Goal: Task Accomplishment & Management: Manage account settings

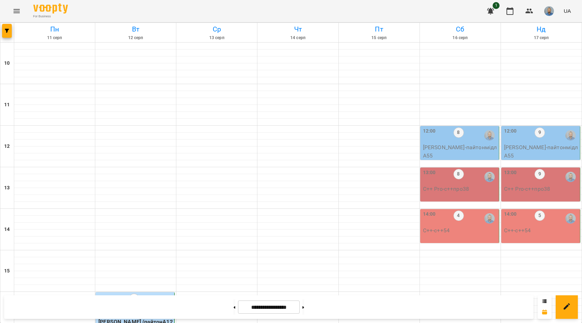
scroll to position [242, 0]
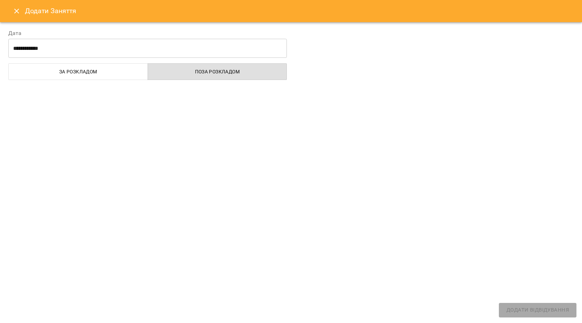
select select "**********"
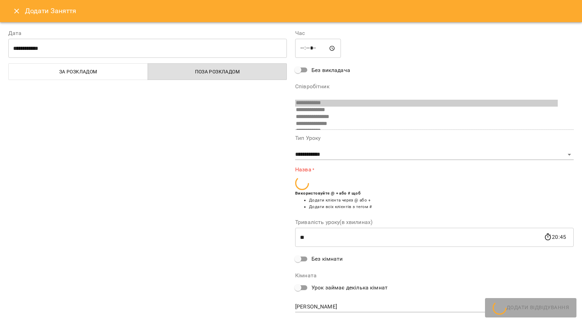
scroll to position [5, 0]
click at [16, 18] on button "Close" at bounding box center [16, 11] width 17 height 17
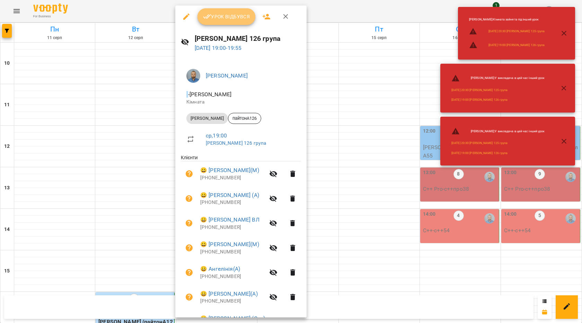
click at [235, 18] on span "Урок відбувся" at bounding box center [226, 16] width 47 height 8
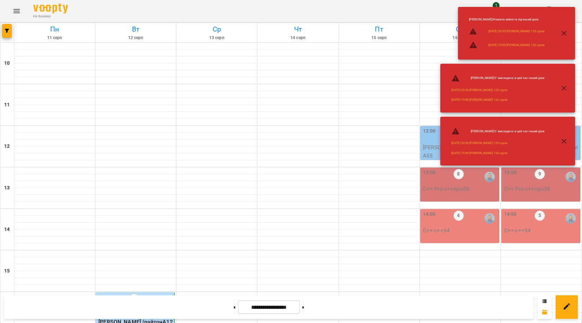
click at [562, 33] on icon "button" at bounding box center [564, 33] width 8 height 8
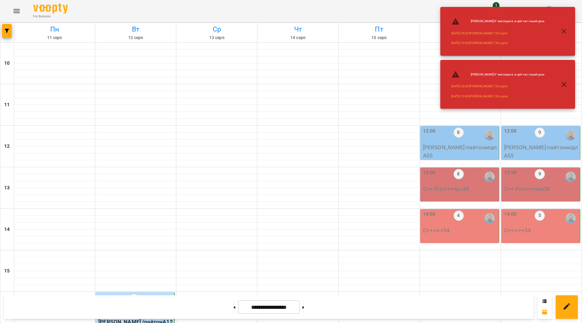
click at [562, 82] on icon "button" at bounding box center [564, 84] width 8 height 8
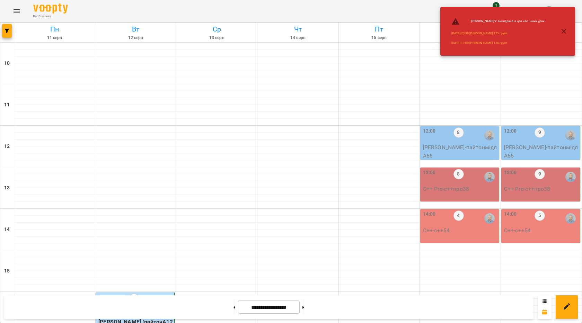
click at [563, 26] on button "button" at bounding box center [563, 31] width 17 height 17
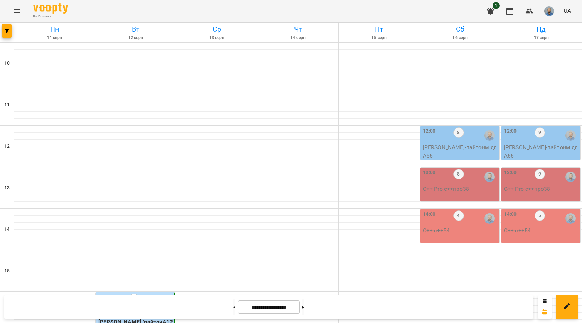
scroll to position [242, 0]
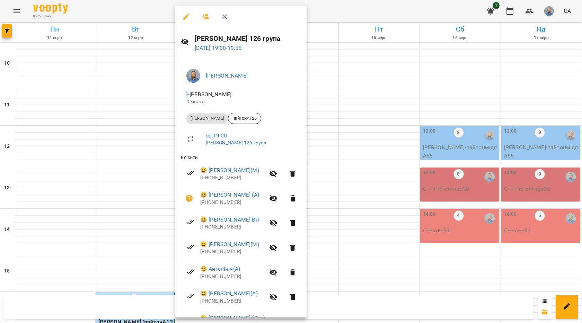
click at [182, 14] on icon "button" at bounding box center [186, 16] width 8 height 8
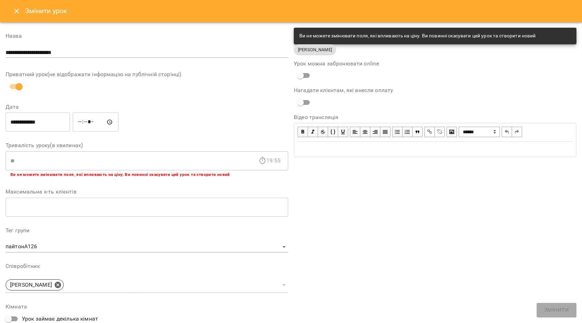
click at [19, 11] on icon "Close" at bounding box center [16, 11] width 8 height 8
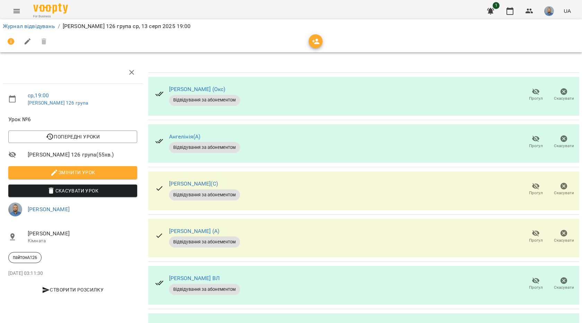
click at [526, 95] on span "Прогул" at bounding box center [536, 95] width 20 height 14
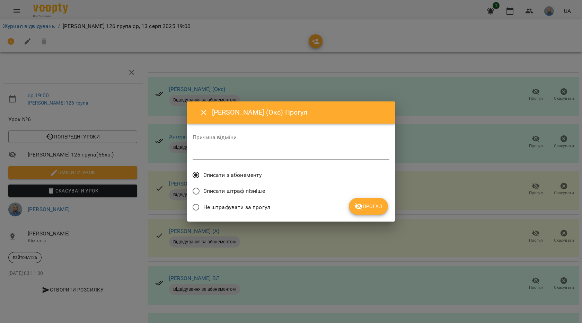
click at [376, 203] on span "Прогул" at bounding box center [368, 206] width 28 height 8
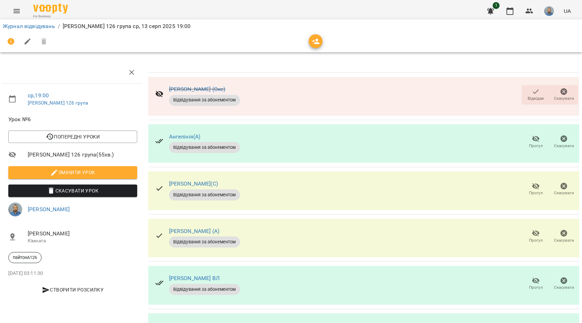
click at [535, 134] on button "Прогул" at bounding box center [536, 141] width 28 height 19
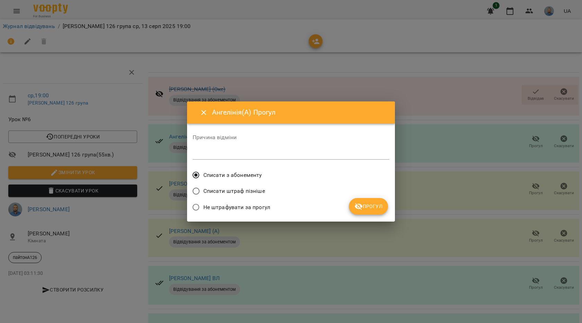
click at [377, 210] on span "Прогул" at bounding box center [368, 206] width 28 height 8
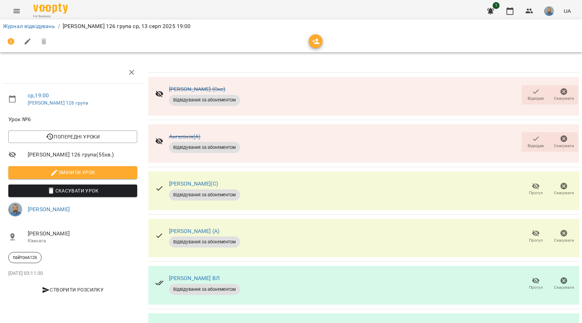
scroll to position [104, 0]
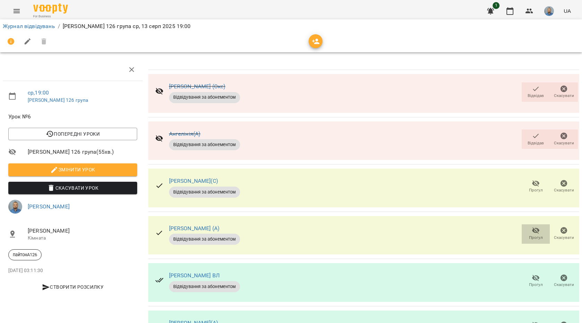
click at [529, 235] on span "Прогул" at bounding box center [536, 238] width 14 height 6
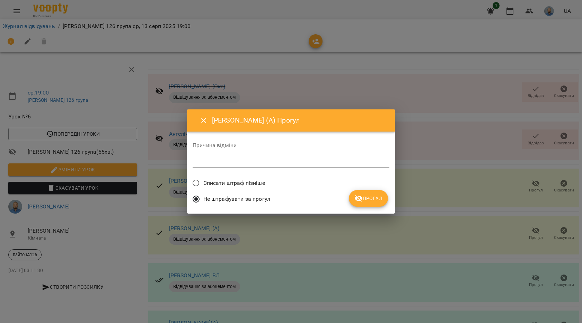
click at [368, 208] on div "Не штрафувати за прогул" at bounding box center [291, 200] width 197 height 16
click at [364, 192] on button "Прогул" at bounding box center [368, 198] width 39 height 17
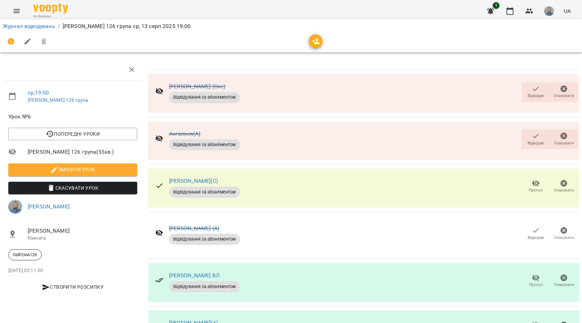
scroll to position [186, 0]
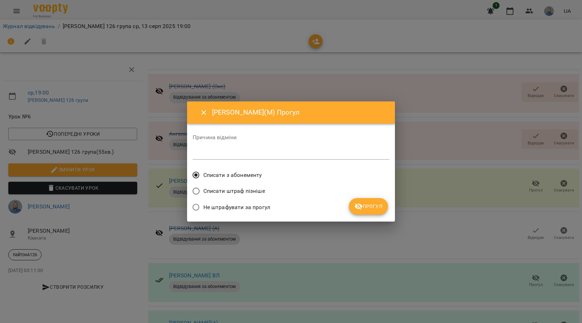
click at [368, 206] on span "Прогул" at bounding box center [368, 206] width 28 height 8
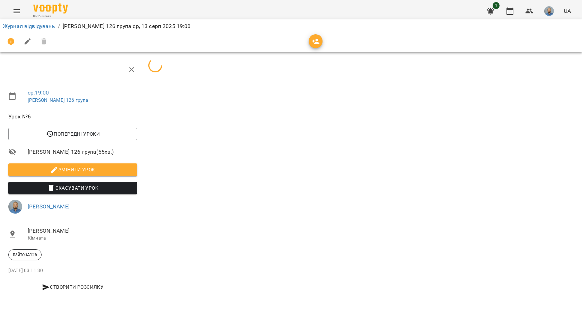
scroll to position [0, 0]
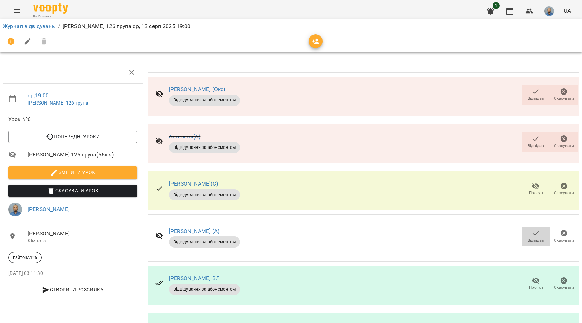
click at [532, 230] on icon "button" at bounding box center [536, 233] width 8 height 8
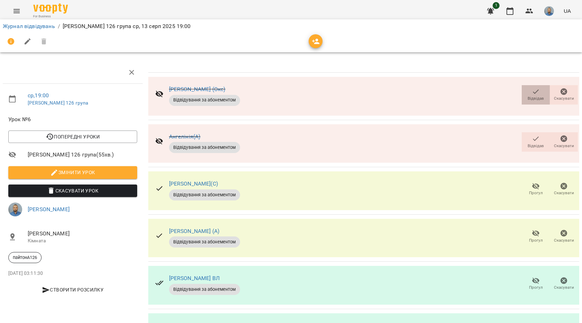
click at [526, 95] on span "Відвідав" at bounding box center [536, 95] width 20 height 14
